Goal: Task Accomplishment & Management: Manage account settings

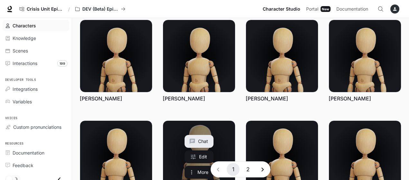
scroll to position [189, 0]
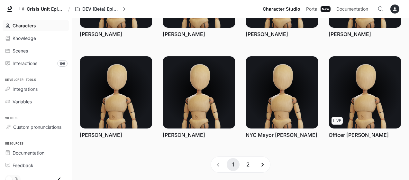
click at [248, 166] on button "2" at bounding box center [247, 164] width 13 height 13
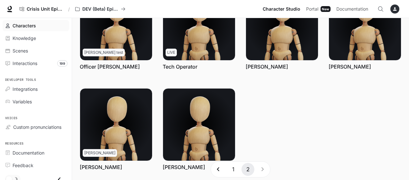
scroll to position [24, 0]
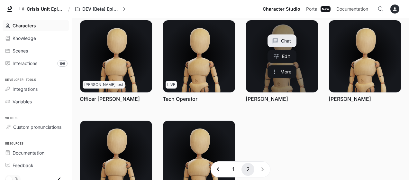
click at [258, 40] on link "Ted Borough" at bounding box center [282, 56] width 72 height 72
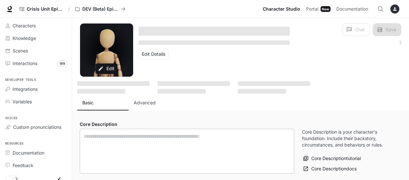
type textarea "**********"
type input "**********"
type textarea "**********"
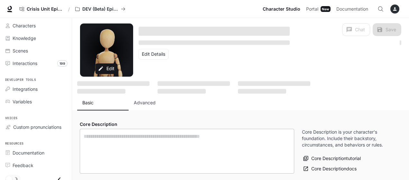
type input "*"
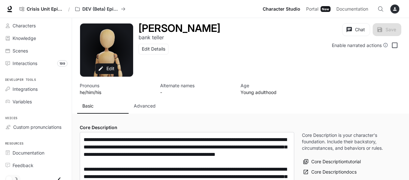
type input "**********"
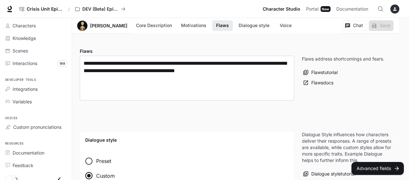
scroll to position [386, 0]
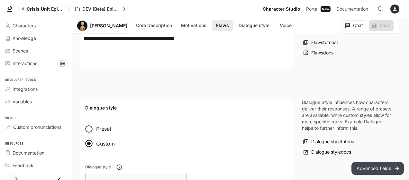
click at [375, 170] on button "Advanced fields" at bounding box center [377, 168] width 52 height 13
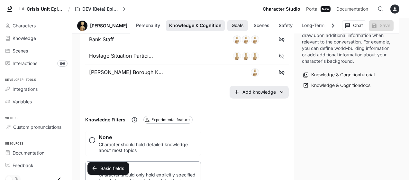
click at [227, 24] on button "Goals" at bounding box center [237, 25] width 21 height 11
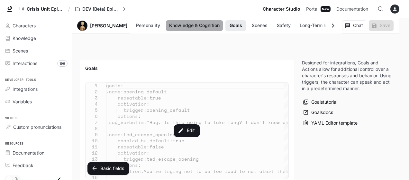
click at [178, 25] on button "Knowledge & Cognition" at bounding box center [194, 25] width 57 height 11
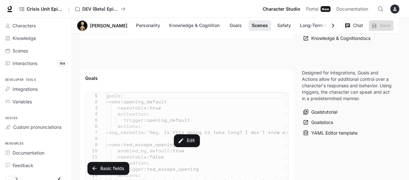
scroll to position [446, 0]
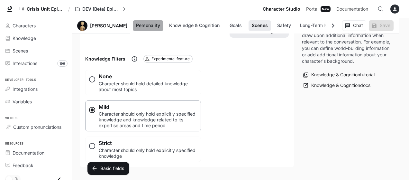
click at [139, 27] on button "Personality" at bounding box center [148, 25] width 31 height 11
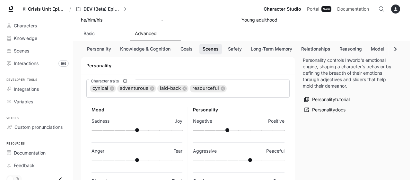
scroll to position [0, 0]
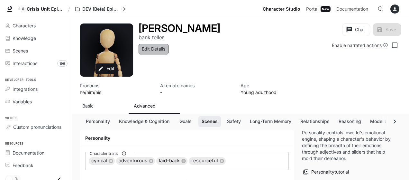
click at [152, 49] on button "Edit Details" at bounding box center [154, 49] width 30 height 11
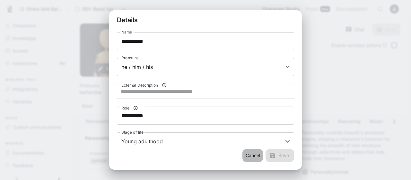
click at [255, 155] on button "Cancel" at bounding box center [253, 155] width 21 height 13
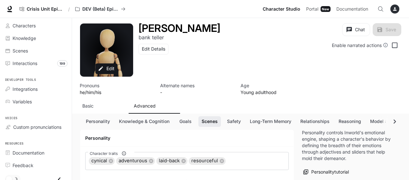
scroll to position [64, 0]
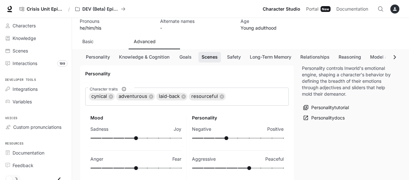
click at [87, 41] on p "Basic" at bounding box center [87, 41] width 11 height 6
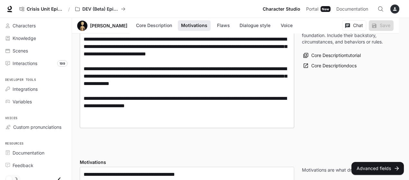
scroll to position [95, 0]
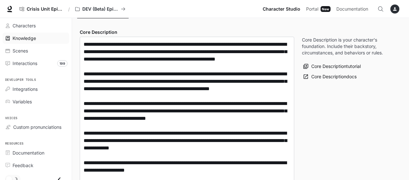
click at [19, 38] on span "Knowledge" at bounding box center [24, 38] width 23 height 7
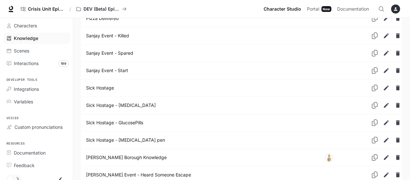
scroll to position [1575, 0]
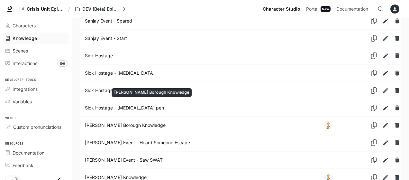
click at [116, 122] on p "[PERSON_NAME] Borough Knowledge" at bounding box center [181, 125] width 193 height 6
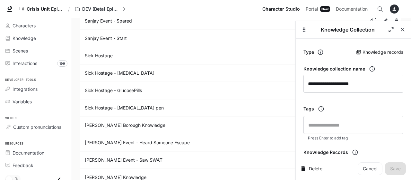
click at [288, 47] on td "Knowledge Table" at bounding box center [303, 55] width 31 height 17
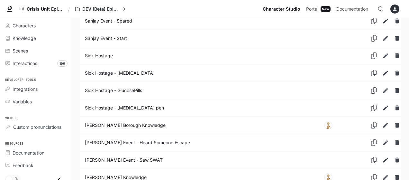
scroll to position [1510, 0]
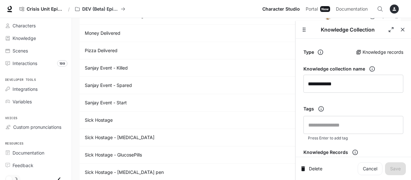
drag, startPoint x: 404, startPoint y: 29, endPoint x: 374, endPoint y: 37, distance: 31.3
click at [404, 29] on icon "button" at bounding box center [403, 29] width 6 height 6
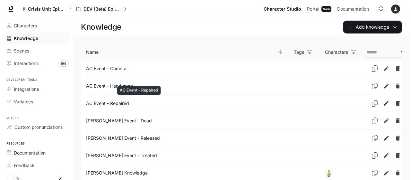
scroll to position [64, 0]
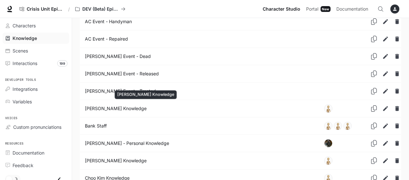
click at [119, 106] on p "[PERSON_NAME] Knowledge" at bounding box center [181, 108] width 193 height 6
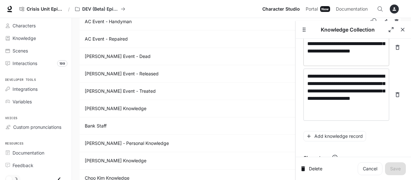
scroll to position [193, 0]
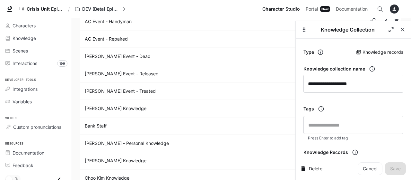
scroll to position [241, 0]
